Goal: Task Accomplishment & Management: Manage account settings

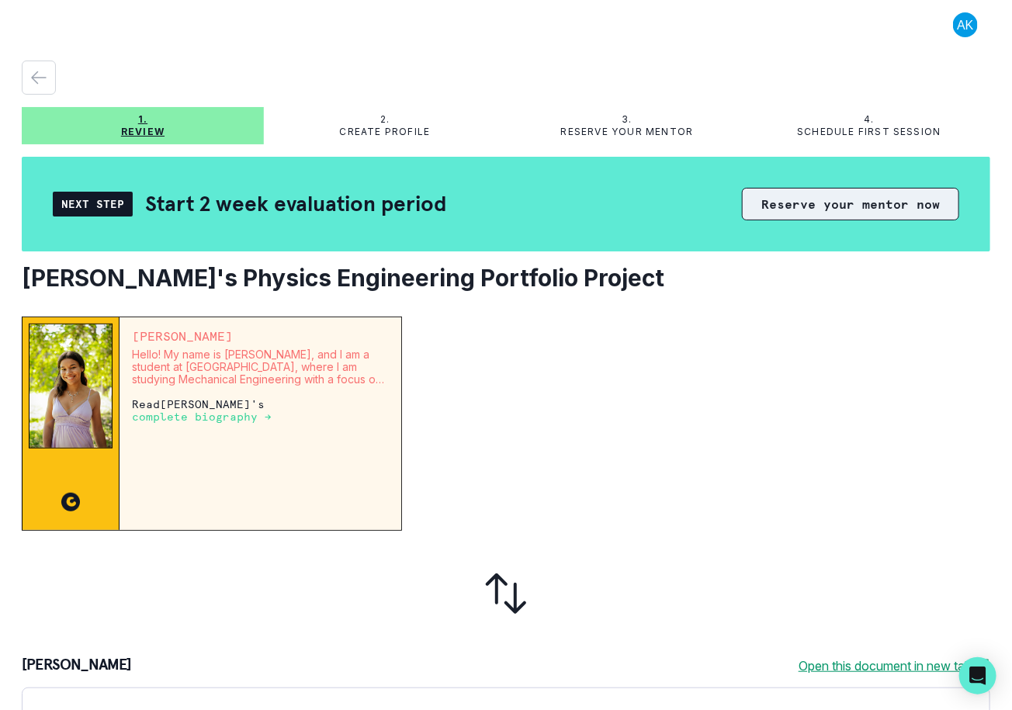
click at [836, 193] on button "Reserve your mentor now" at bounding box center [850, 204] width 217 height 33
click at [788, 210] on button "Reserve your mentor now" at bounding box center [850, 204] width 217 height 33
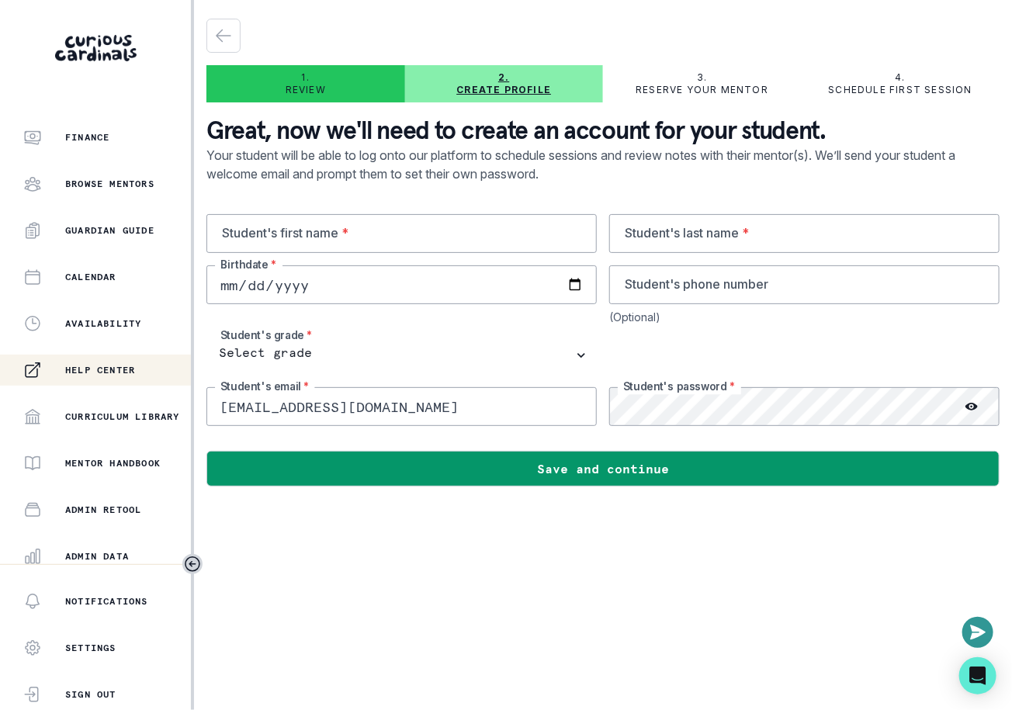
scroll to position [288, 0]
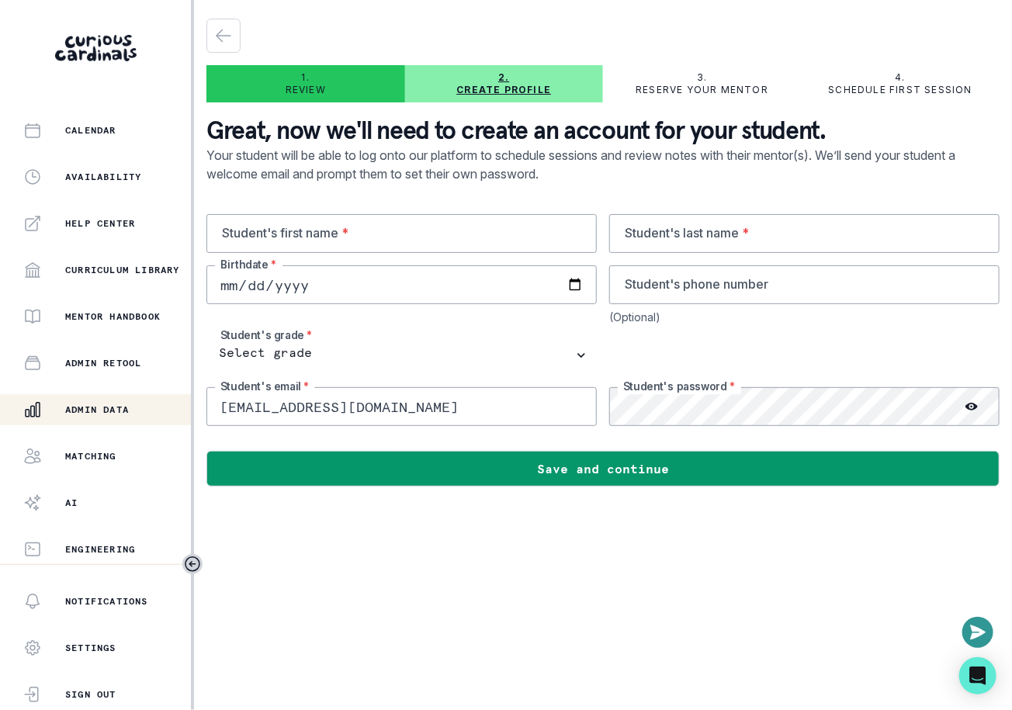
click at [117, 425] on button "Admin Data" at bounding box center [95, 409] width 191 height 31
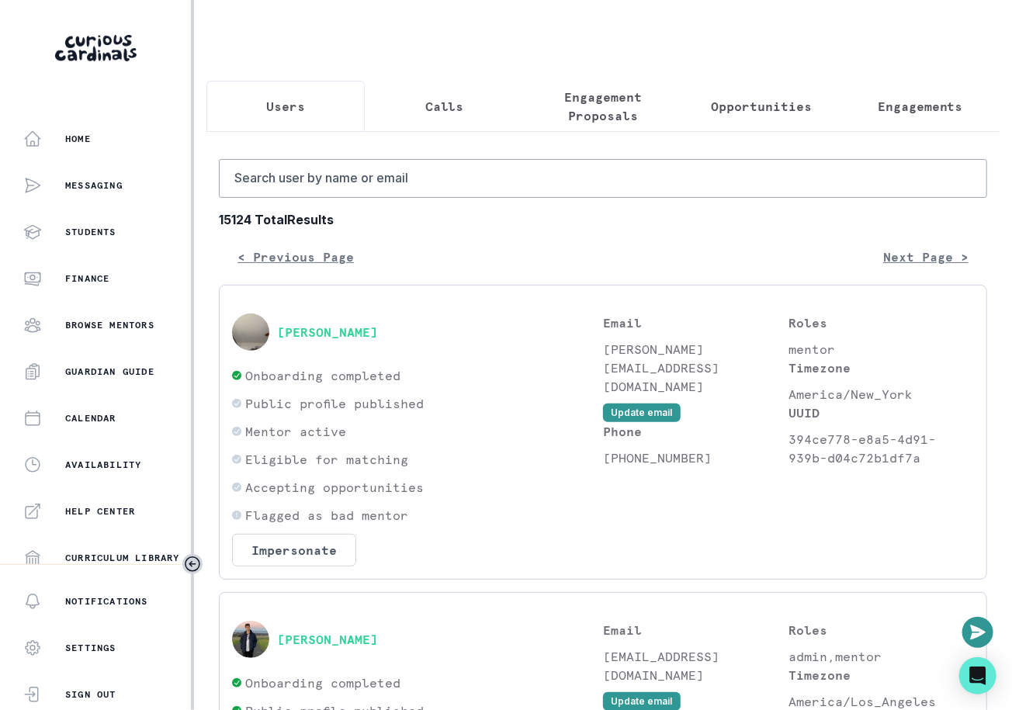
click at [601, 109] on p "Engagement Proposals" at bounding box center [603, 106] width 132 height 37
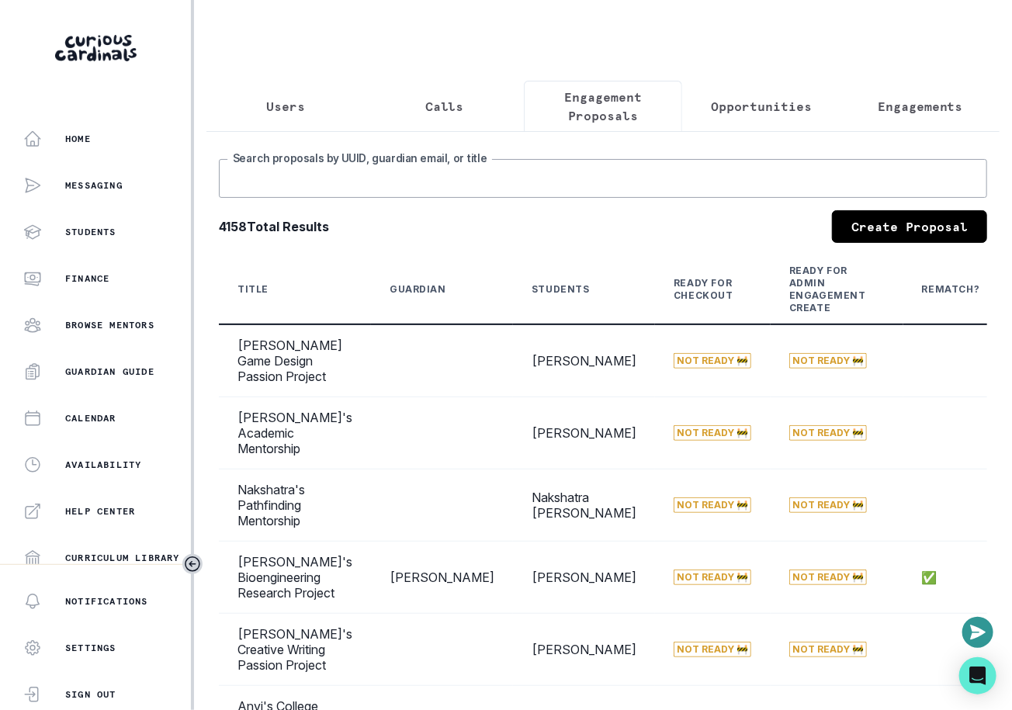
click at [559, 180] on input "Search proposals by UUID, guardian email, or title" at bounding box center [603, 178] width 768 height 39
type input "shweta"
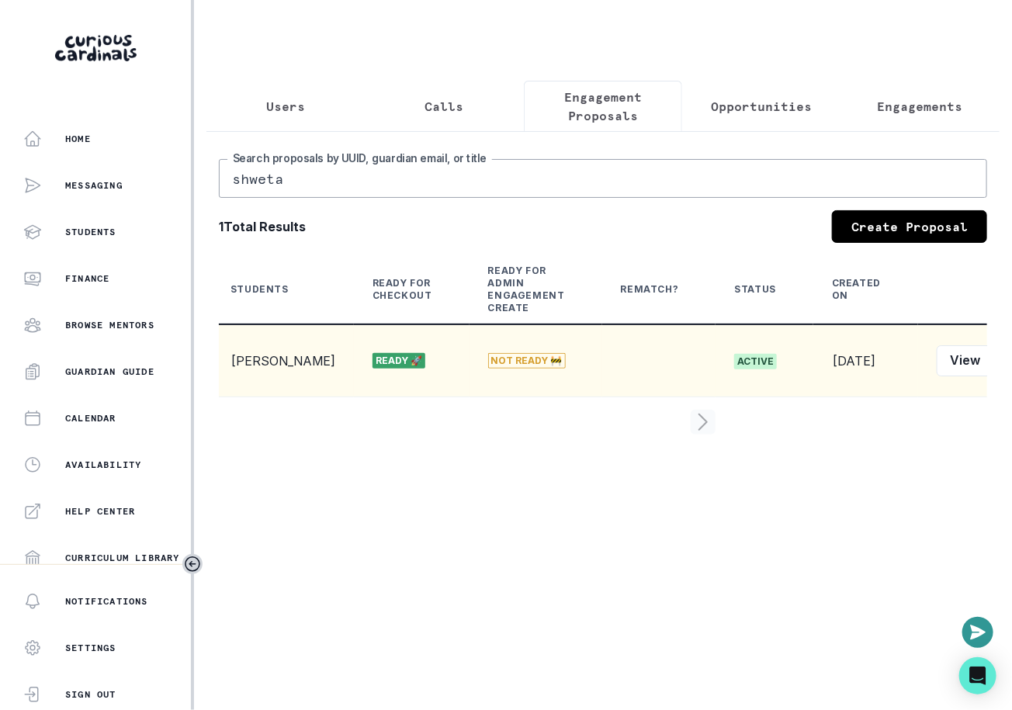
scroll to position [0, 276]
click at [988, 365] on button "Edit" at bounding box center [1012, 360] width 49 height 31
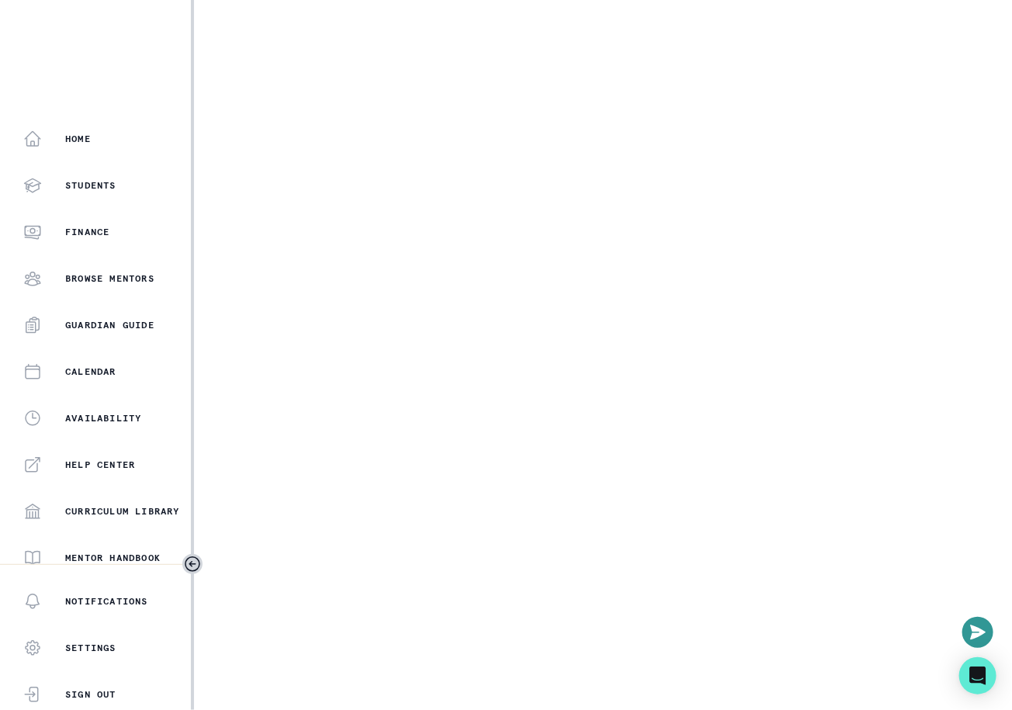
select select "2e0e0867-17d0-41a8-92b9-7b446b3bc83e"
select select "9a751445-b445-4548-ae6a-5c97e26053b2"
